Goal: Task Accomplishment & Management: Use online tool/utility

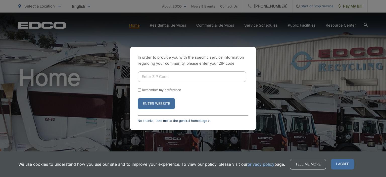
click at [176, 120] on link "No thanks, take me to the general homepage >" at bounding box center [174, 121] width 72 height 4
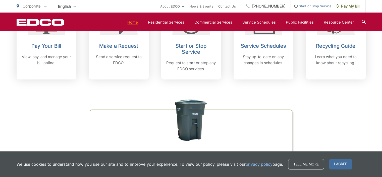
scroll to position [224, 0]
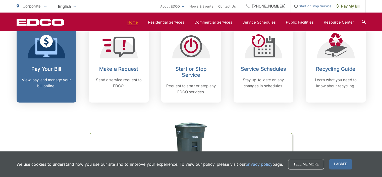
click at [45, 81] on p "View, pay, and manage your bill online." at bounding box center [47, 83] width 50 height 12
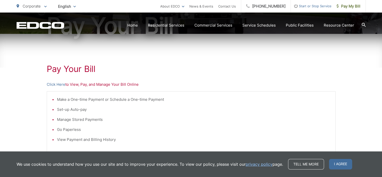
scroll to position [73, 0]
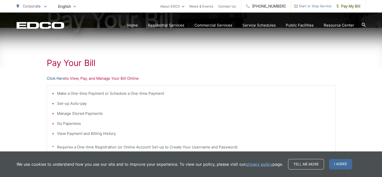
click at [54, 78] on link "Click Here" at bounding box center [56, 79] width 19 height 6
